Goal: Information Seeking & Learning: Learn about a topic

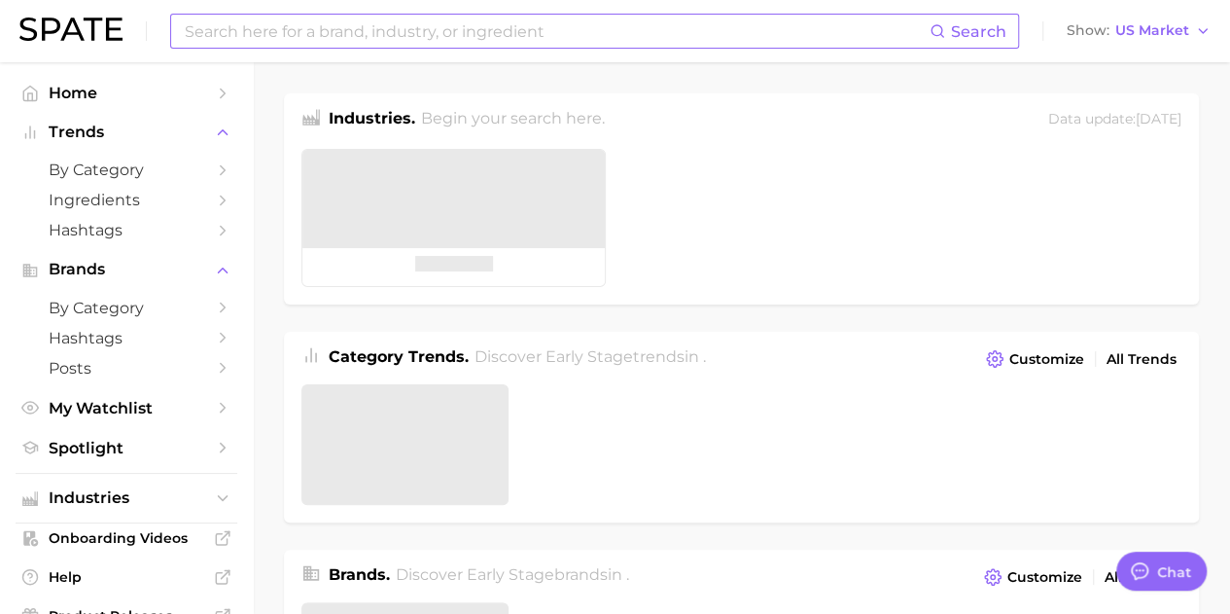
type textarea "x"
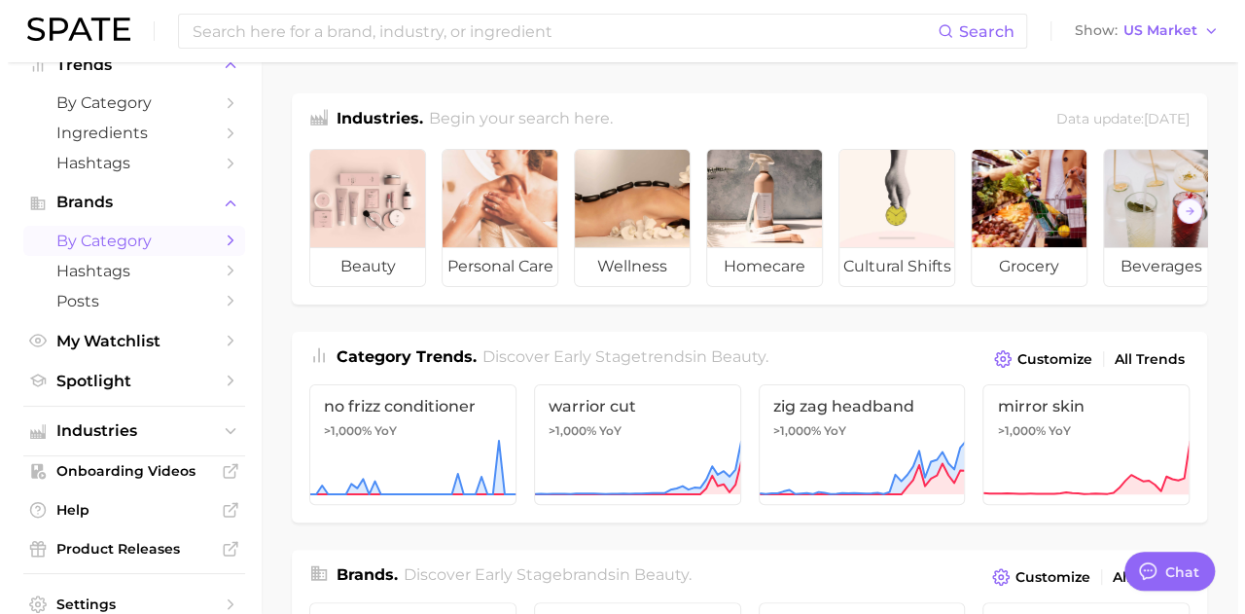
scroll to position [147, 0]
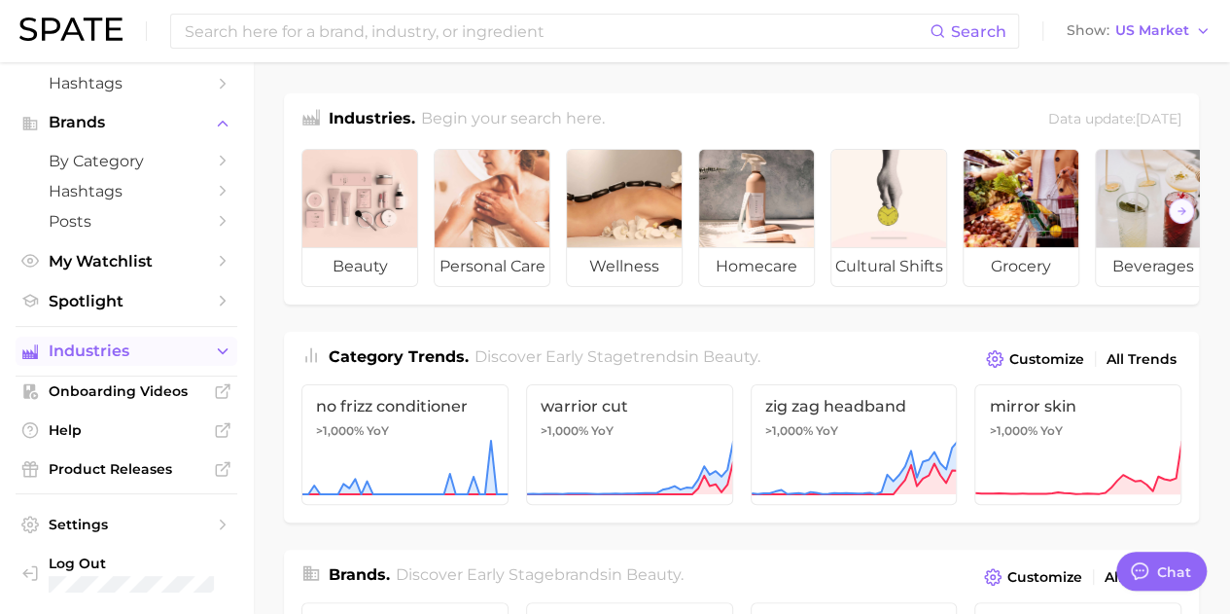
click at [188, 365] on button "Industries" at bounding box center [127, 351] width 222 height 29
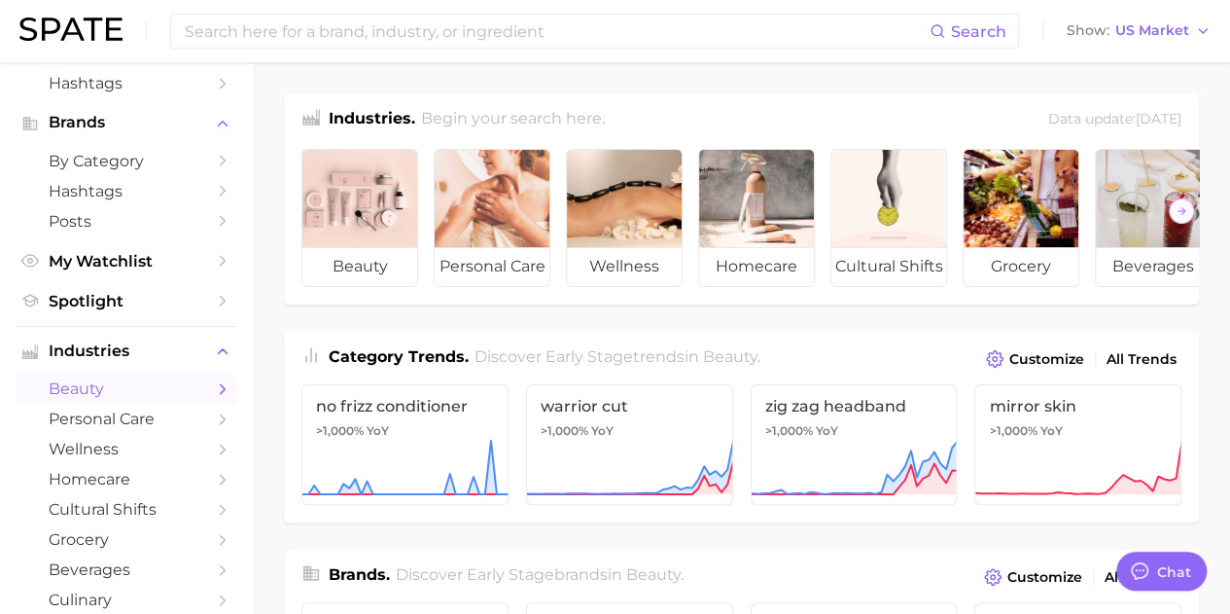
click at [137, 390] on span "beauty" at bounding box center [127, 388] width 156 height 18
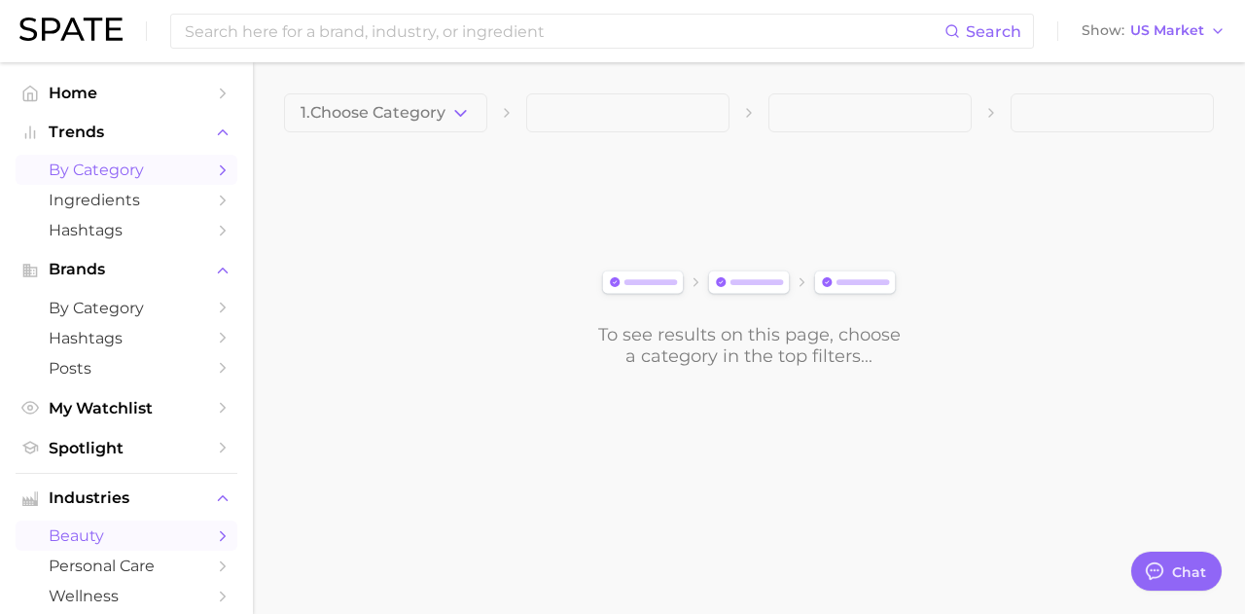
click at [150, 172] on span "by Category" at bounding box center [127, 169] width 156 height 18
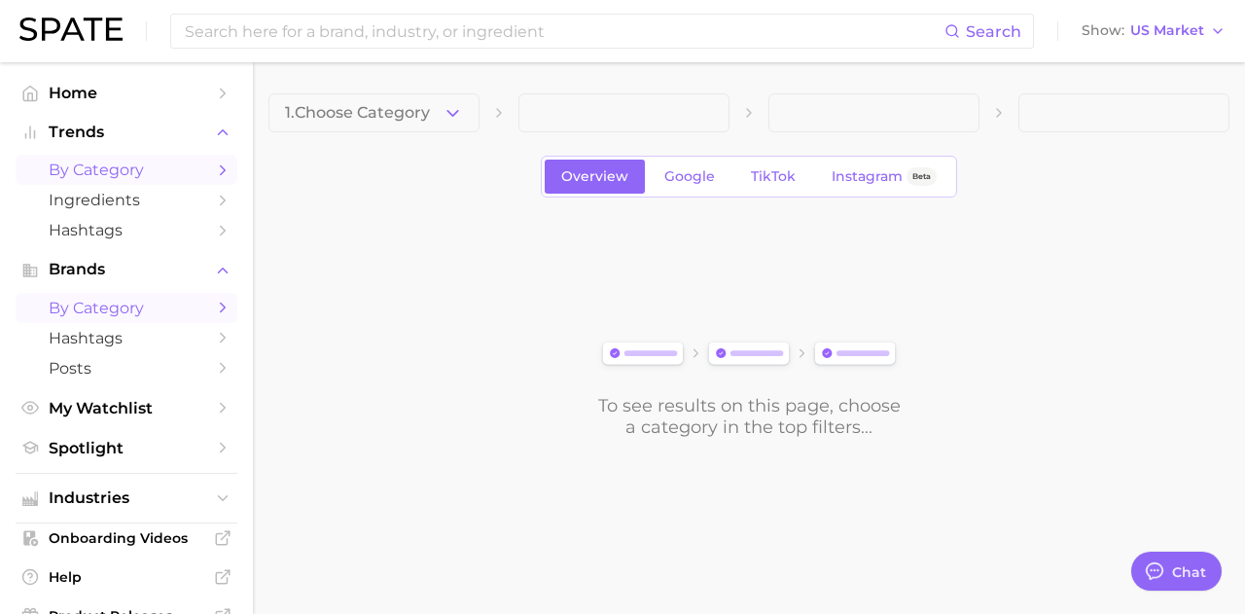
scroll to position [147, 0]
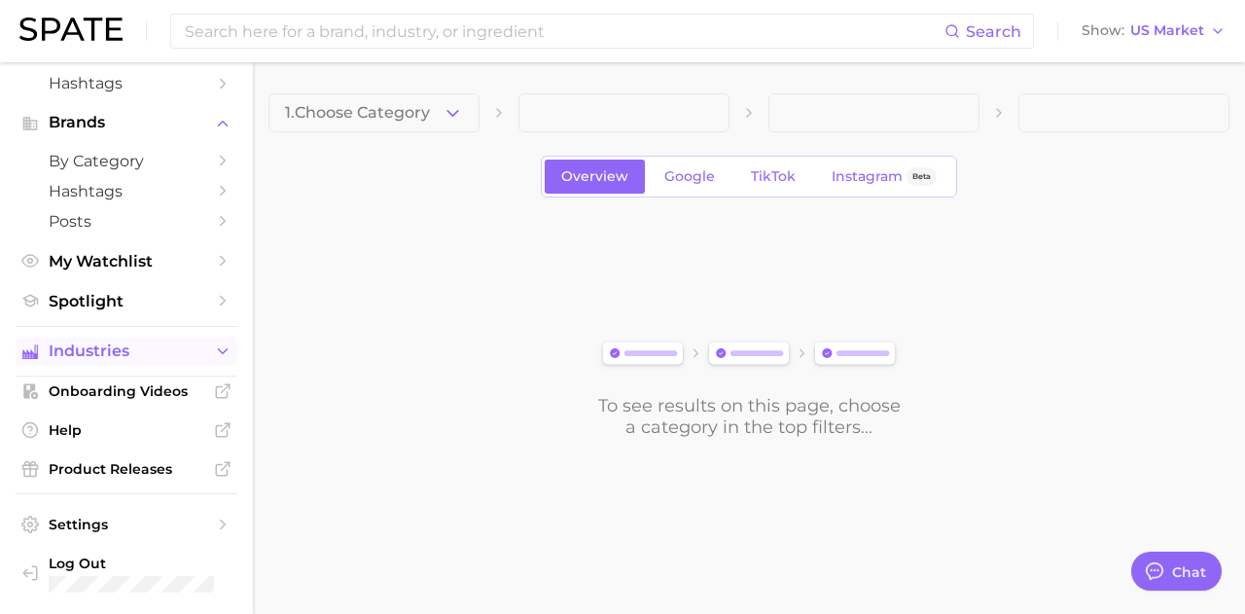
click at [115, 351] on span "Industries" at bounding box center [127, 351] width 156 height 18
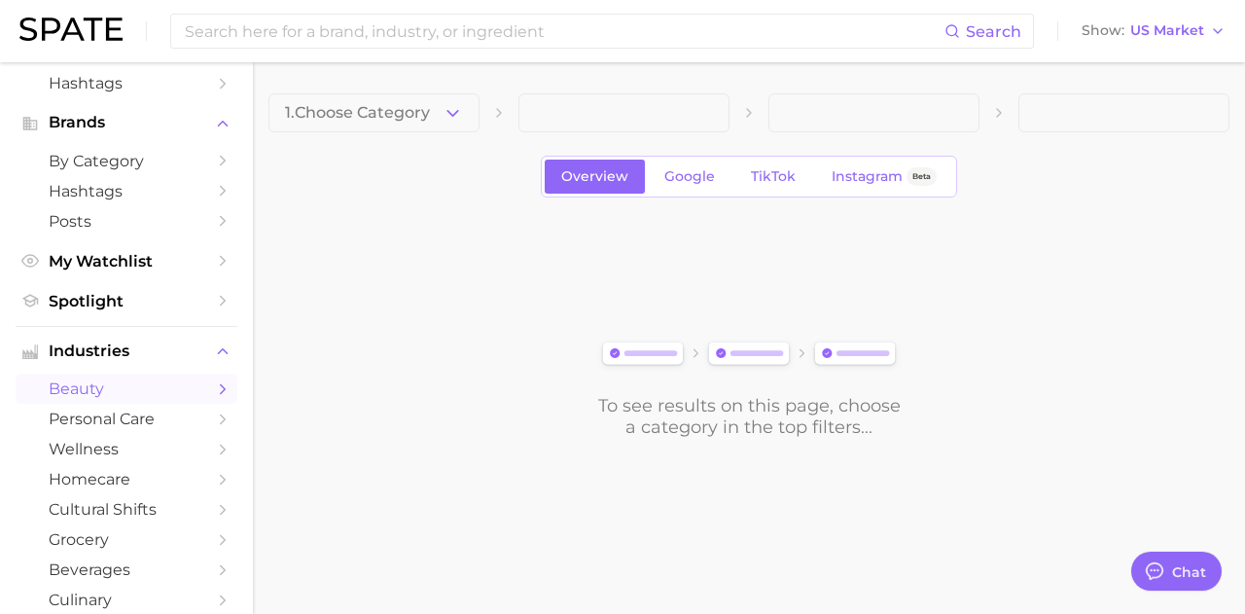
click at [117, 386] on span "beauty" at bounding box center [127, 388] width 156 height 18
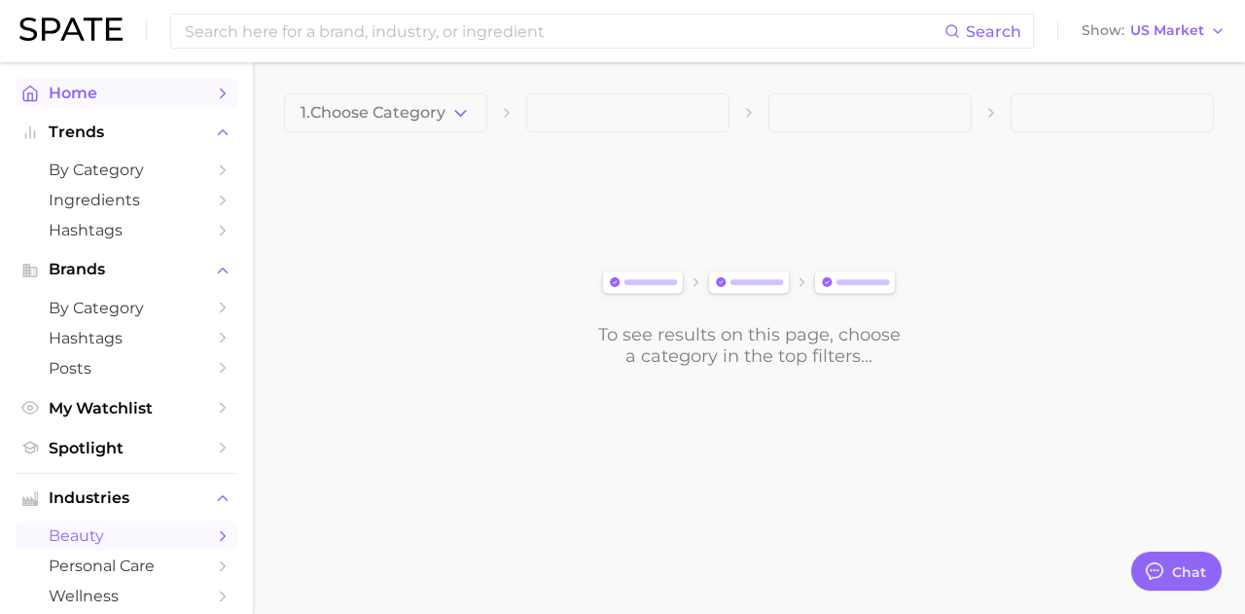
click at [89, 100] on span "Home" at bounding box center [127, 93] width 156 height 18
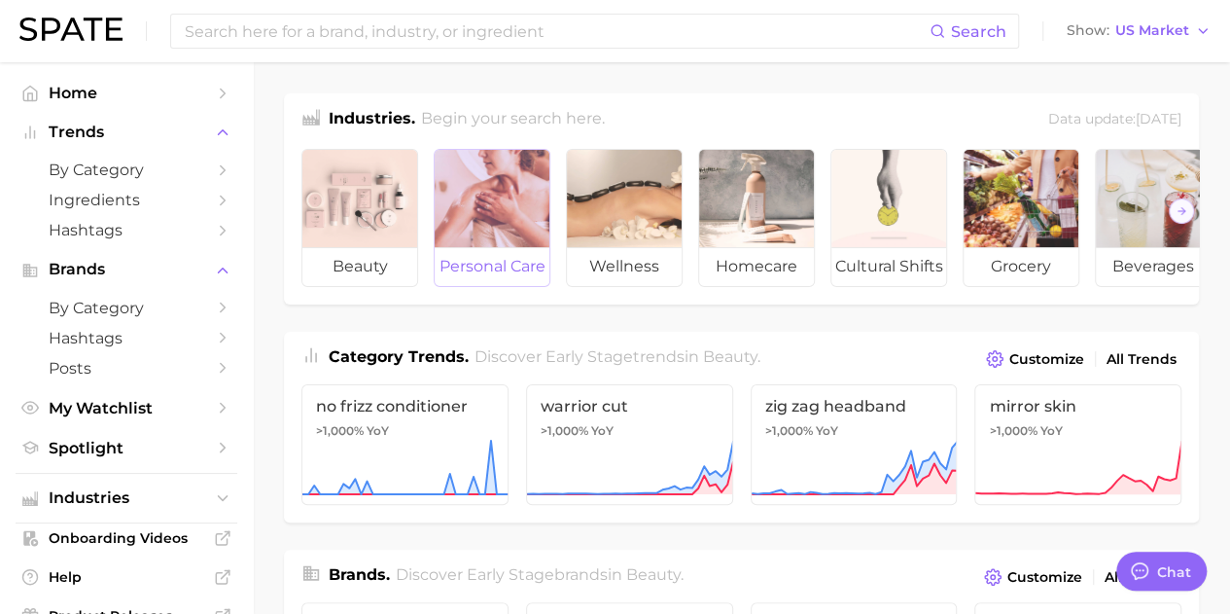
click at [478, 195] on div at bounding box center [492, 198] width 115 height 97
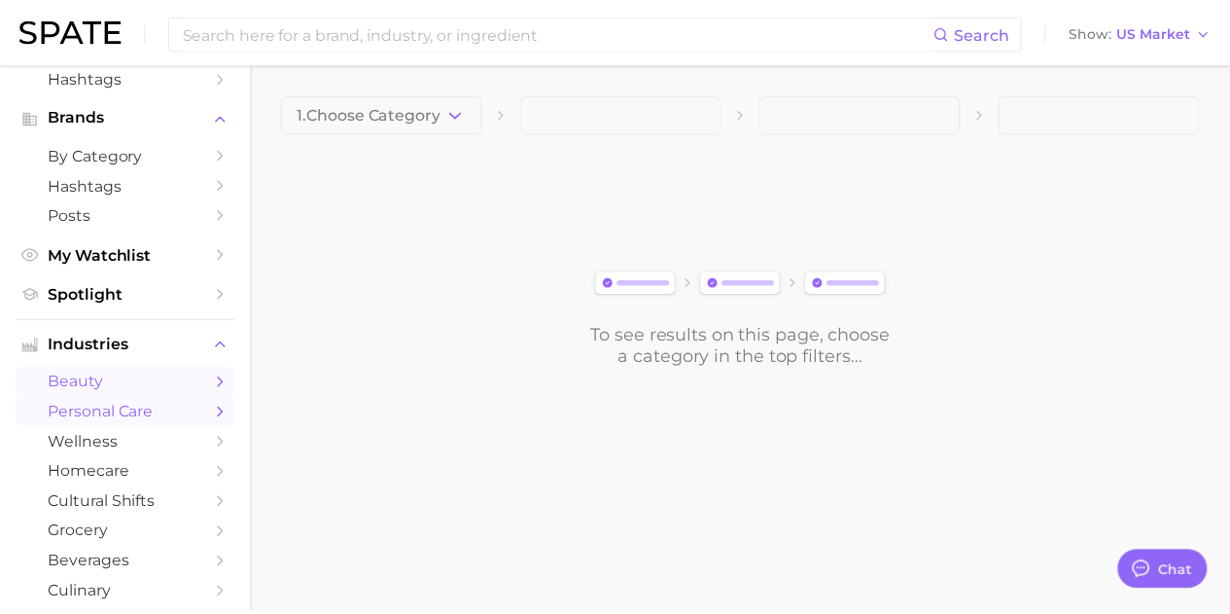
scroll to position [137, 0]
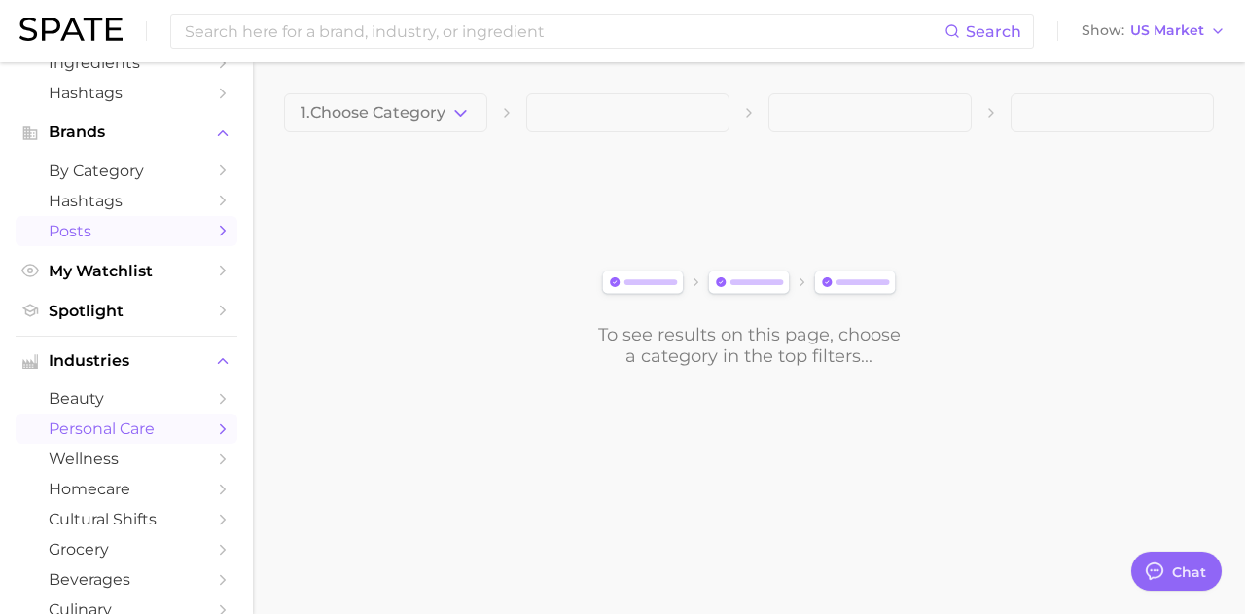
click at [83, 238] on span "Posts" at bounding box center [127, 231] width 156 height 18
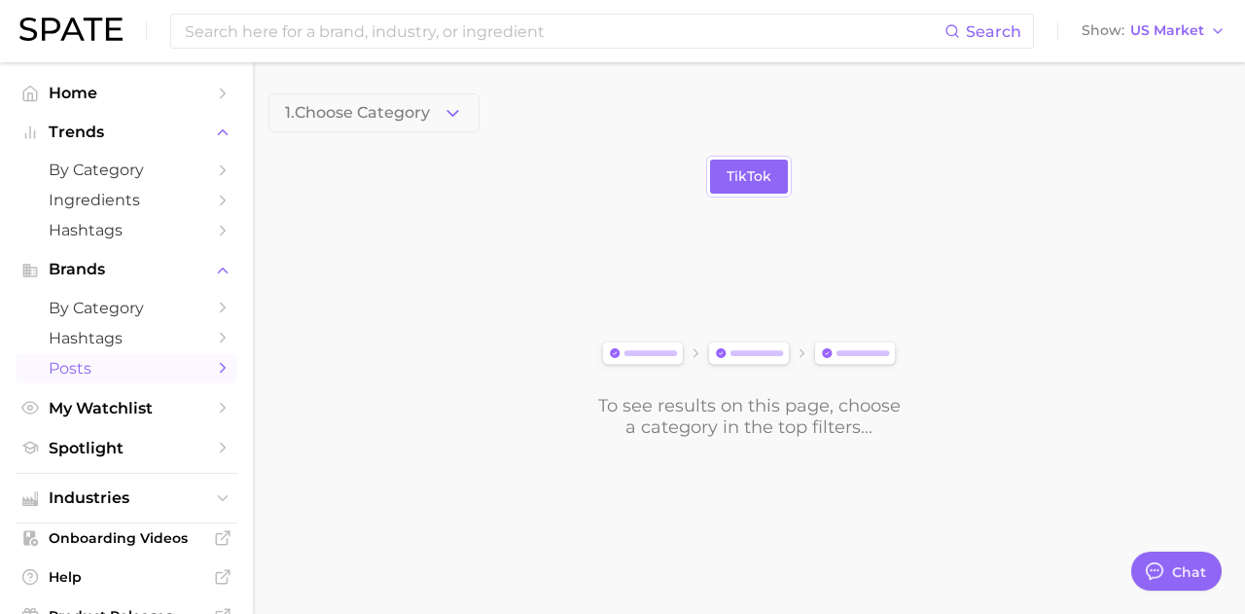
click at [124, 354] on link "Posts" at bounding box center [127, 368] width 222 height 30
click at [133, 311] on span "by Category" at bounding box center [127, 308] width 156 height 18
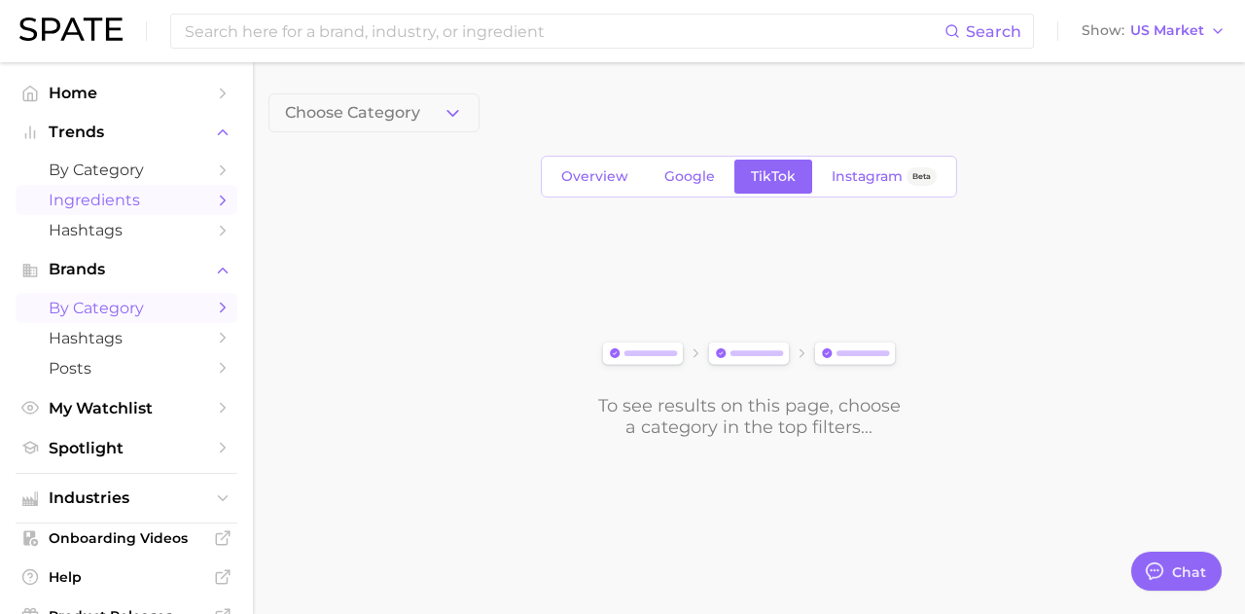
click at [144, 213] on link "Ingredients" at bounding box center [127, 200] width 222 height 30
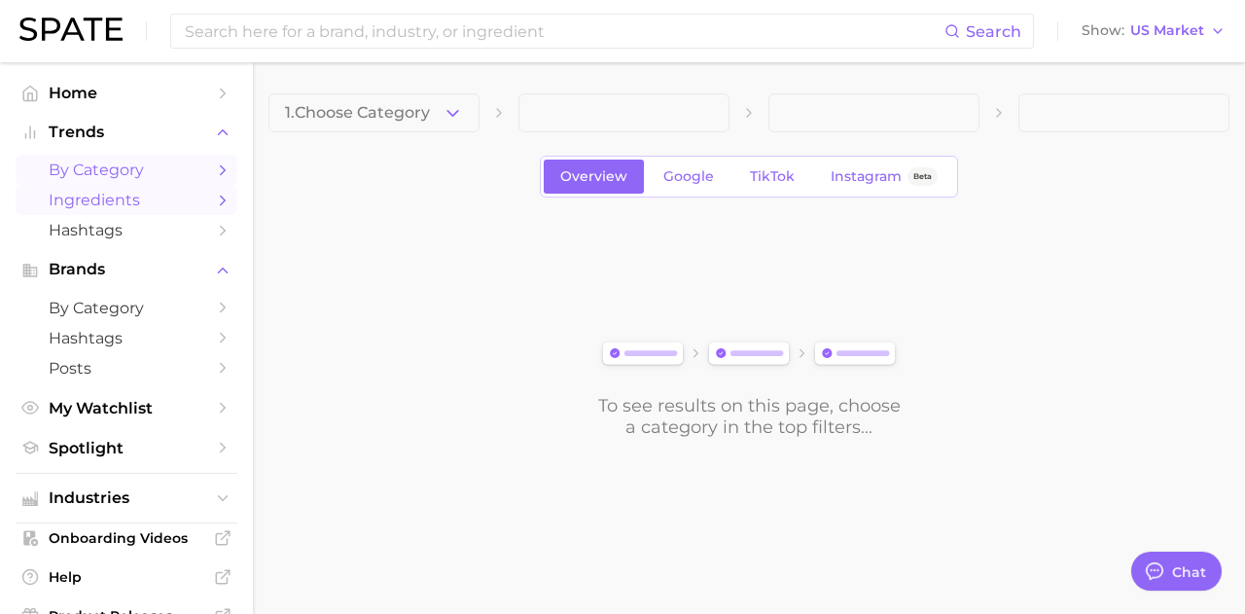
click at [124, 162] on span "by Category" at bounding box center [127, 169] width 156 height 18
click at [89, 101] on span "Home" at bounding box center [127, 93] width 156 height 18
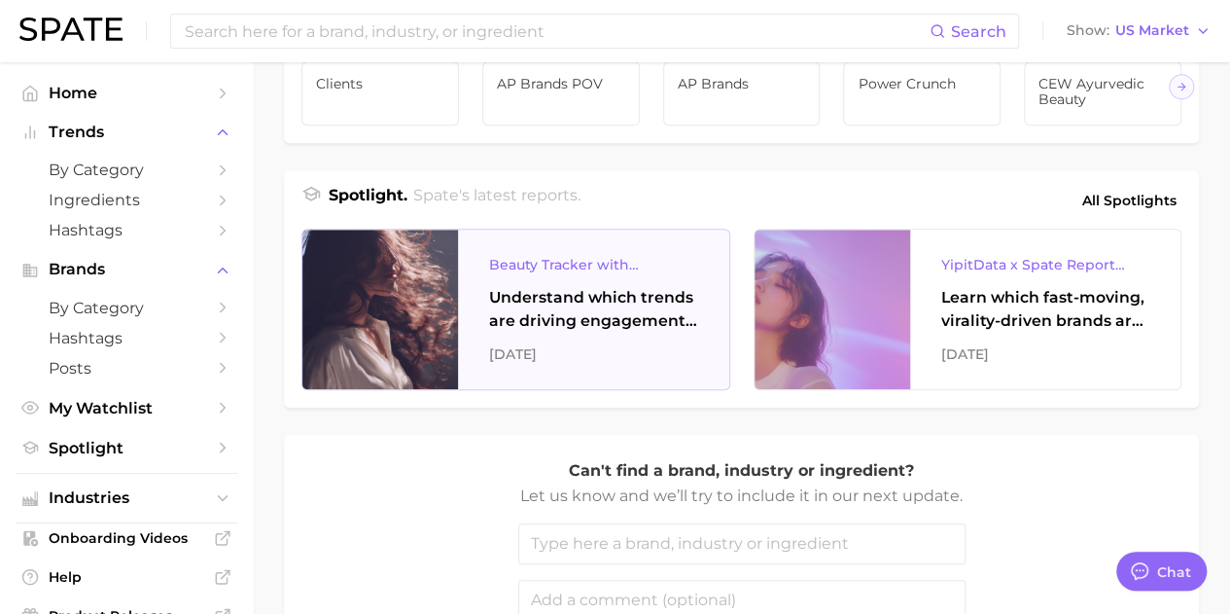
scroll to position [681, 0]
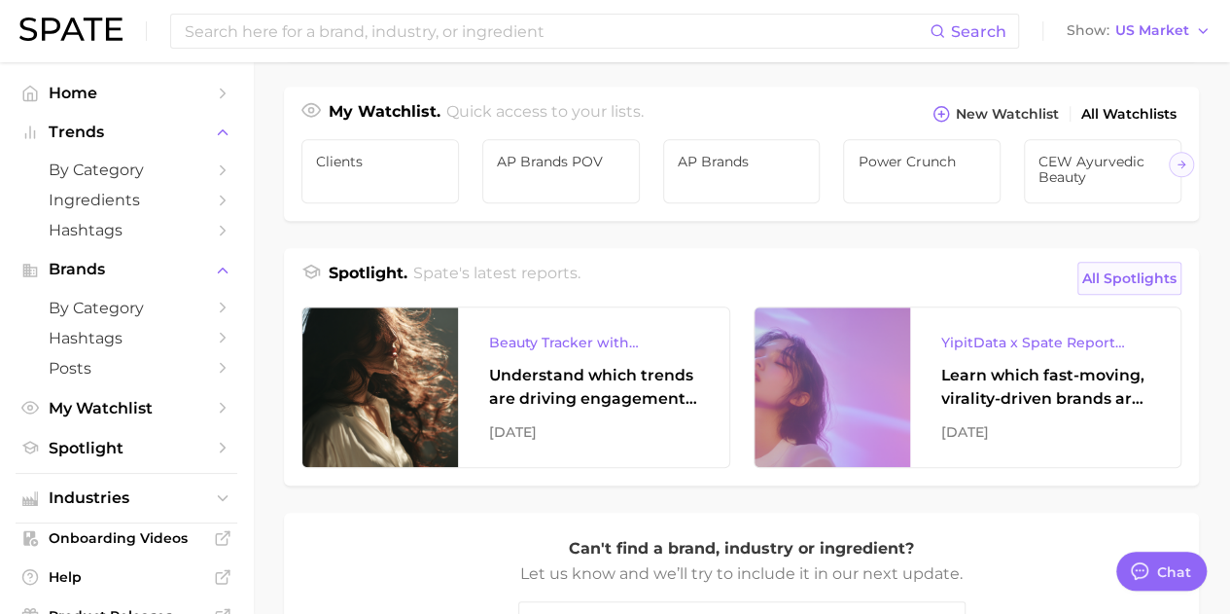
click at [1153, 290] on span "All Spotlights" at bounding box center [1130, 277] width 94 height 23
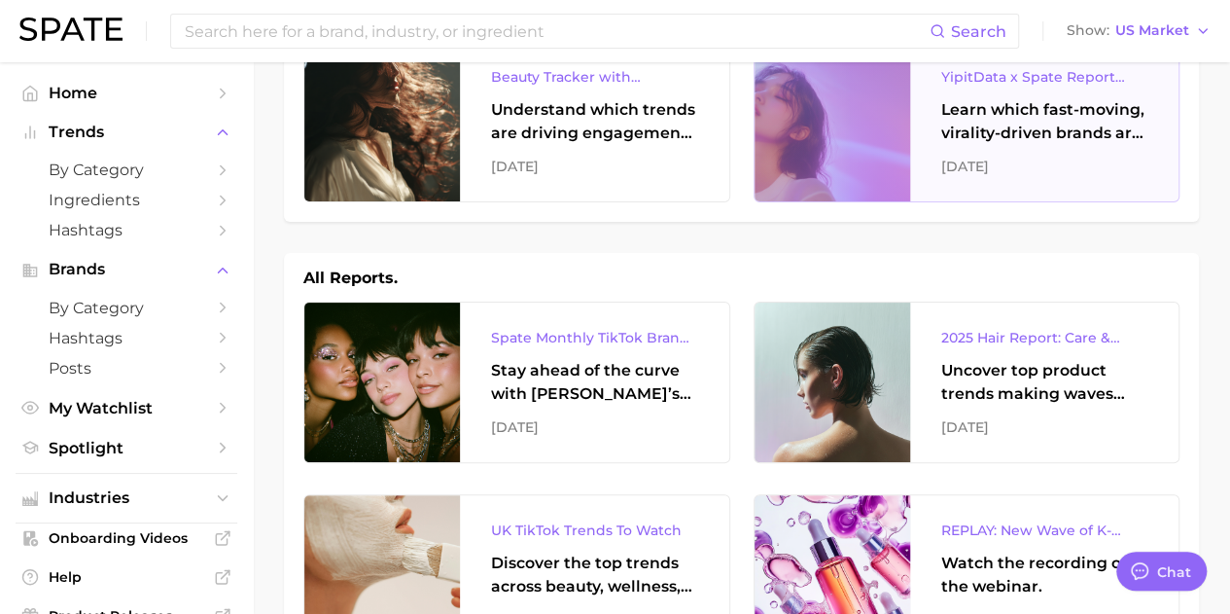
scroll to position [292, 0]
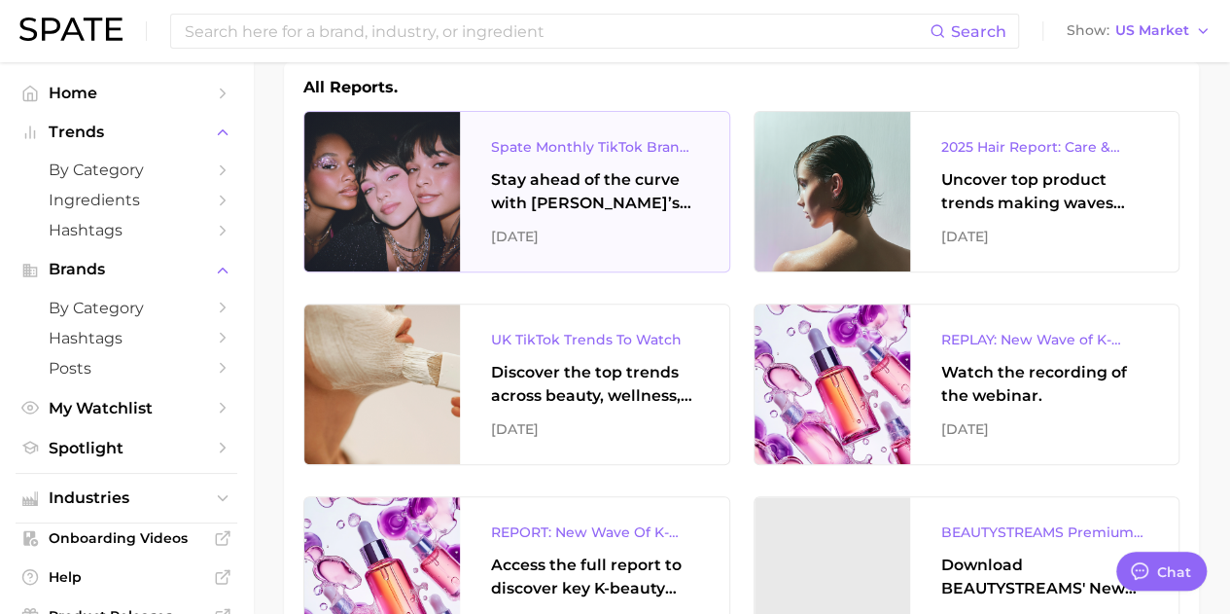
click at [580, 184] on div "Stay ahead of the curve with Spate’s latest monthly tracker, spotlighting the f…" at bounding box center [594, 191] width 207 height 47
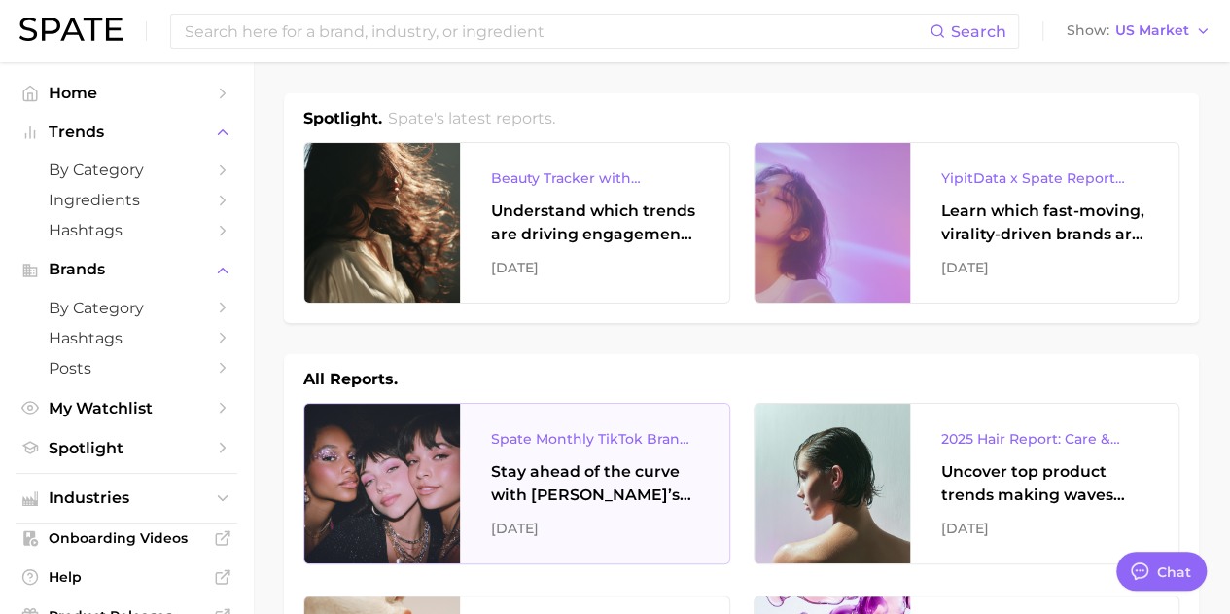
scroll to position [486, 0]
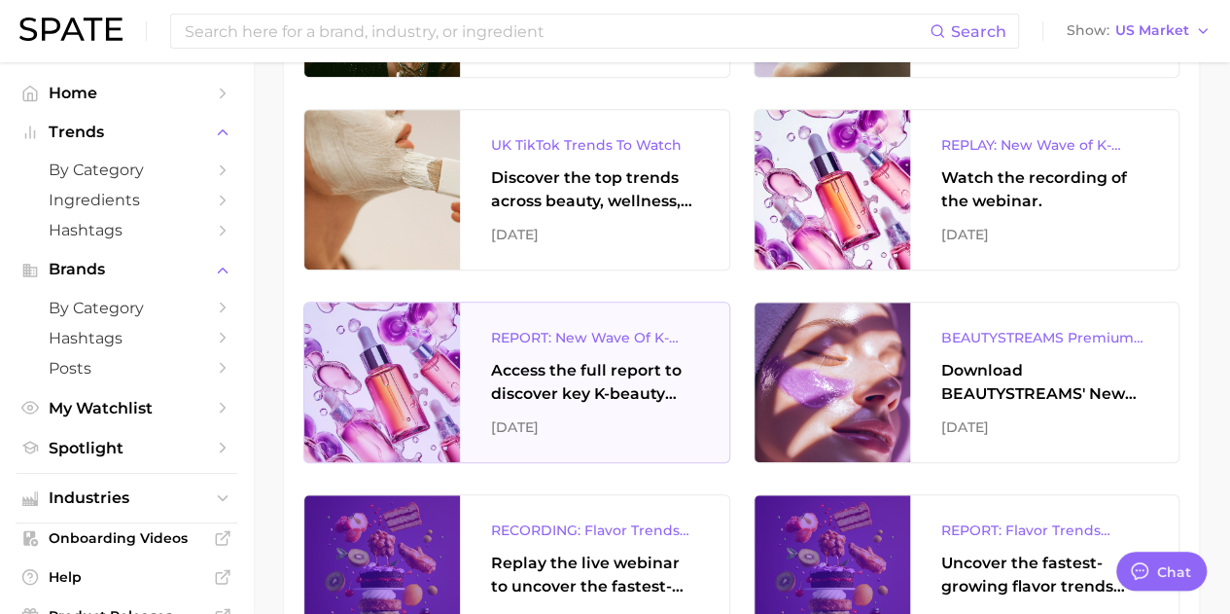
click at [568, 341] on div "REPORT: New Wave Of K-Beauty: South Korea’s Trending Innovations In Skincare & …" at bounding box center [594, 337] width 207 height 23
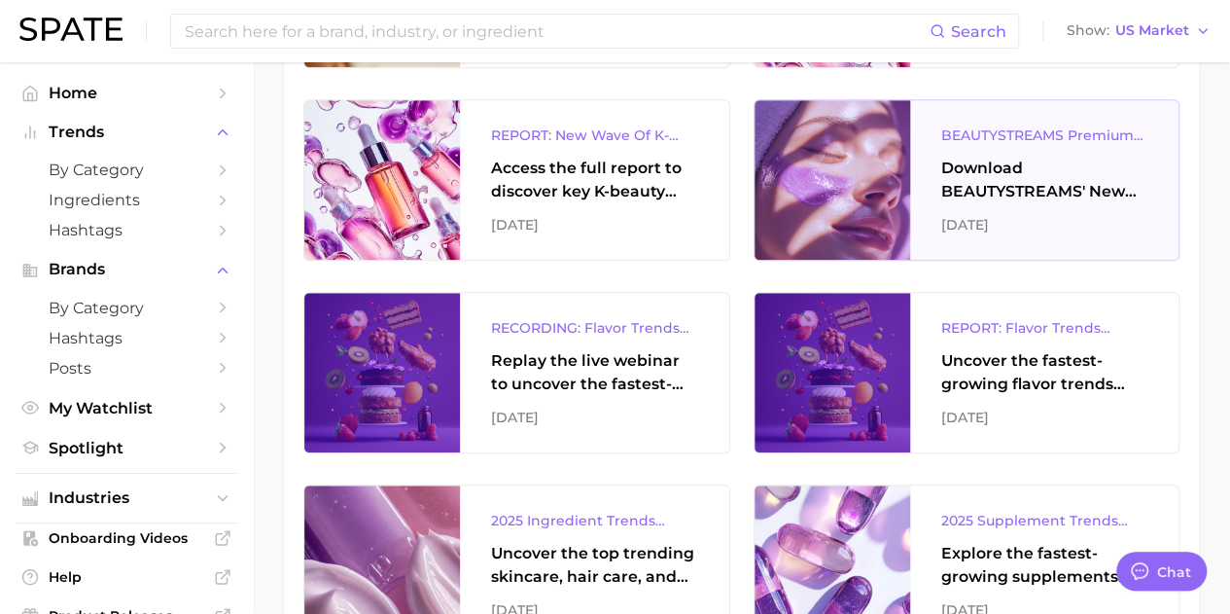
scroll to position [875, 0]
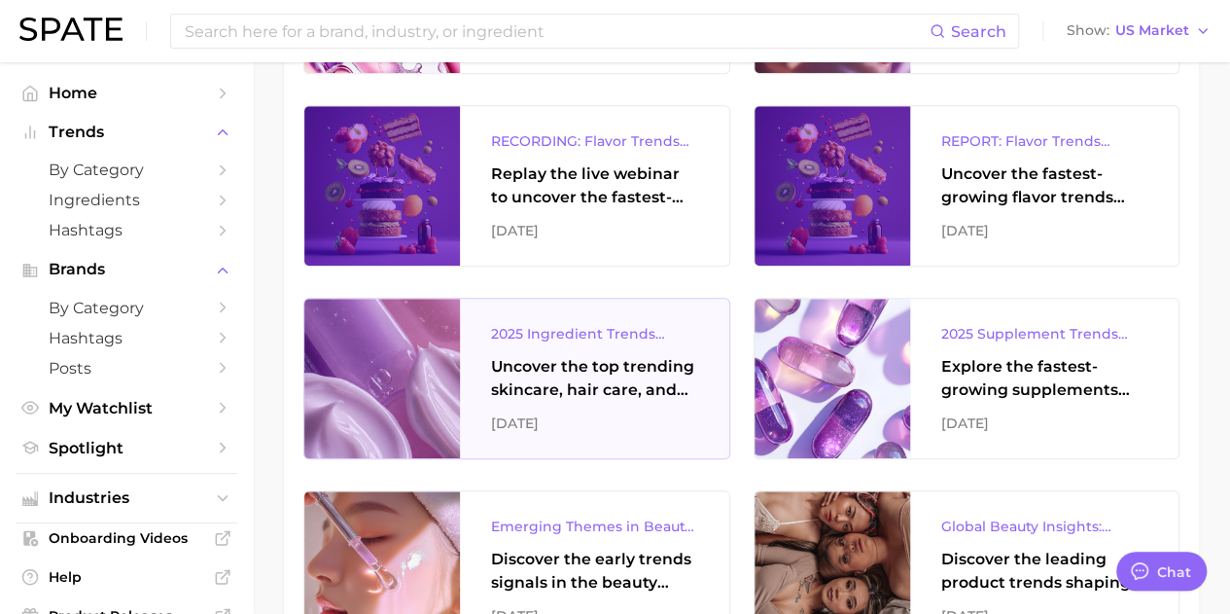
click at [631, 400] on div "2025 Ingredient Trends Report: The Ingredients Defining Beauty in 2025 Uncover …" at bounding box center [594, 379] width 269 height 160
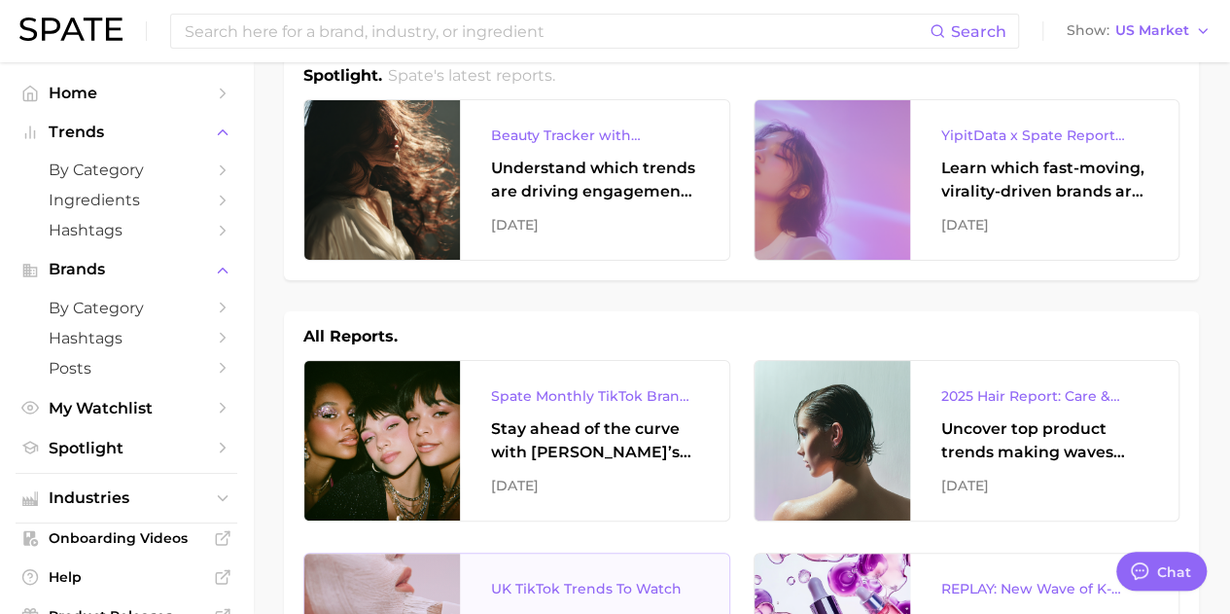
scroll to position [0, 0]
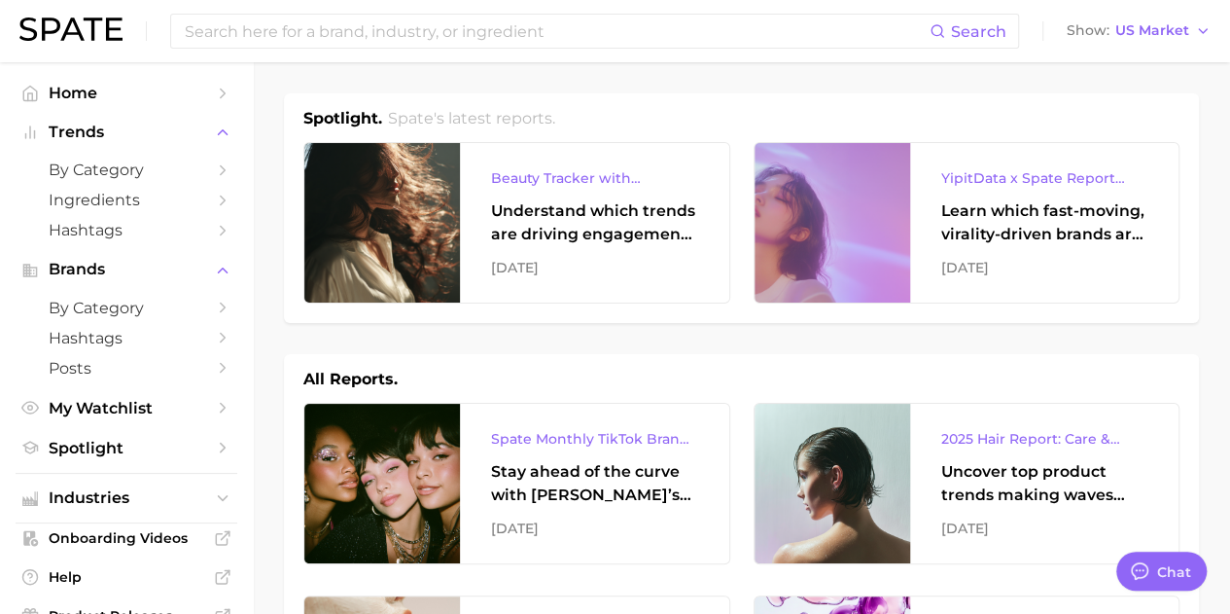
click at [354, 379] on h1 "All Reports." at bounding box center [350, 379] width 94 height 23
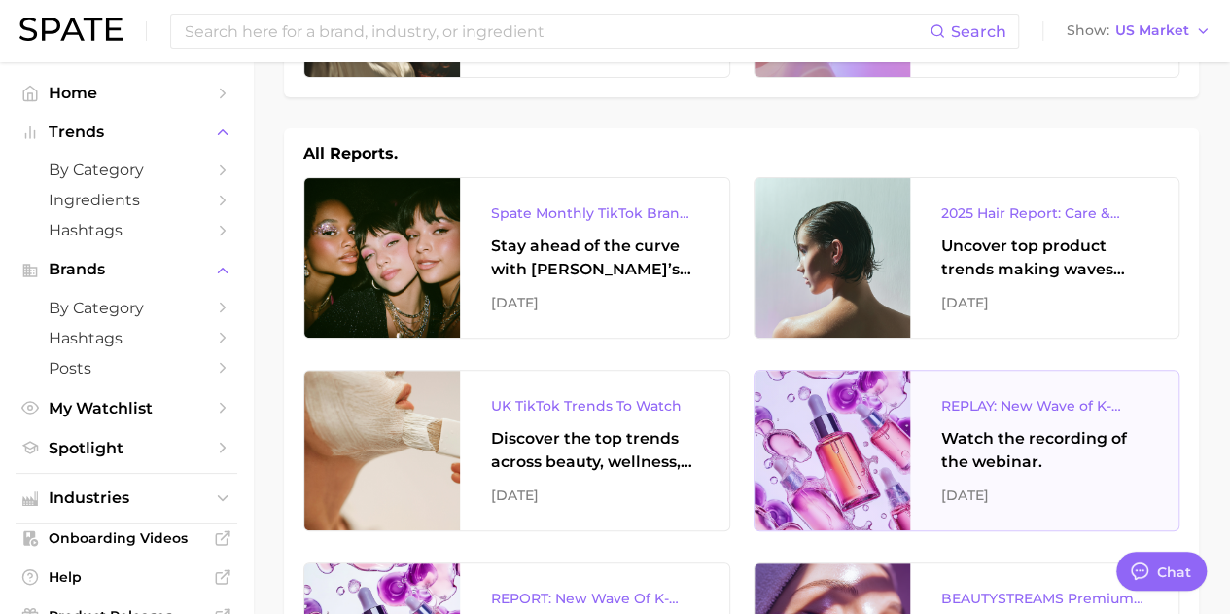
scroll to position [292, 0]
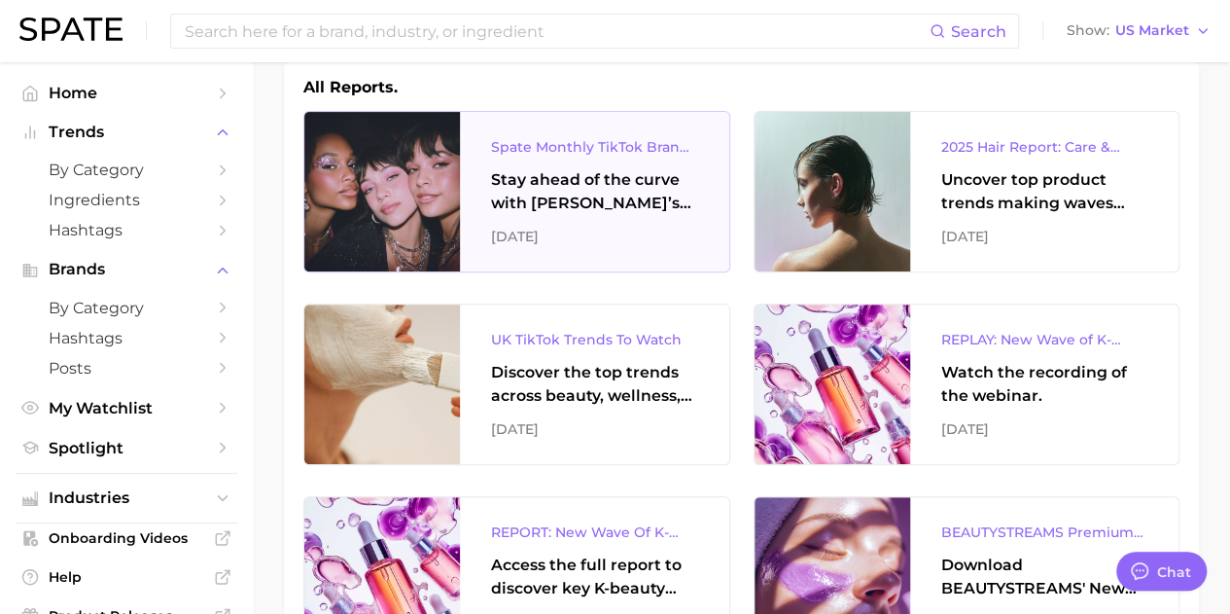
click at [621, 160] on div "Spate Monthly TikTok Brands Tracker Stay ahead of the curve with Spate’s latest…" at bounding box center [594, 192] width 269 height 160
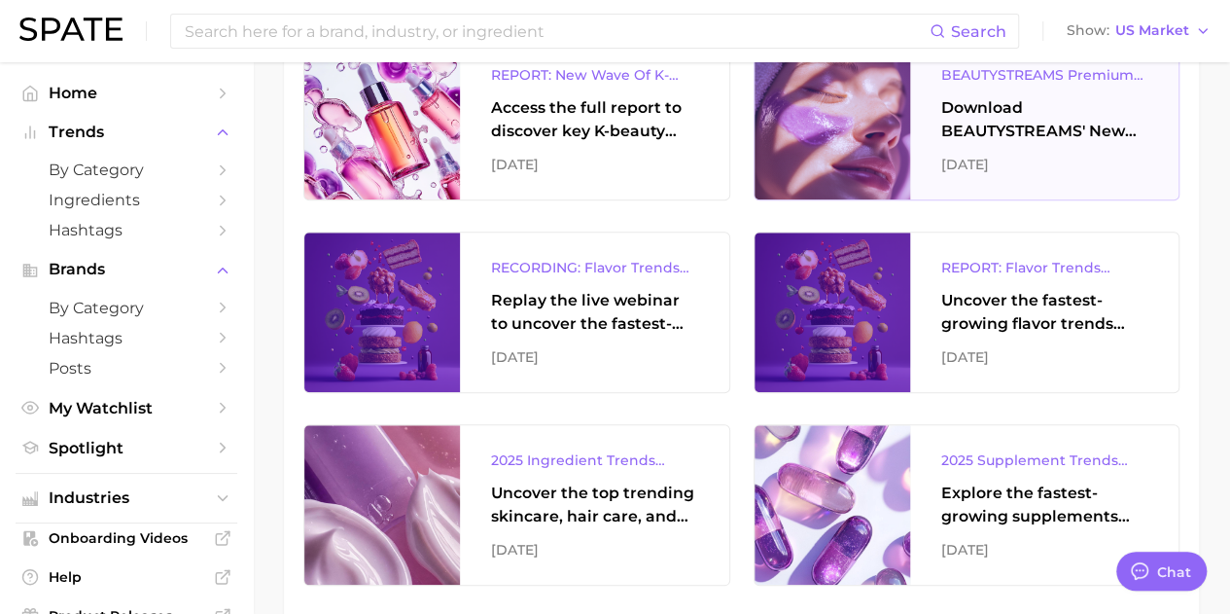
scroll to position [778, 0]
